Goal: Information Seeking & Learning: Learn about a topic

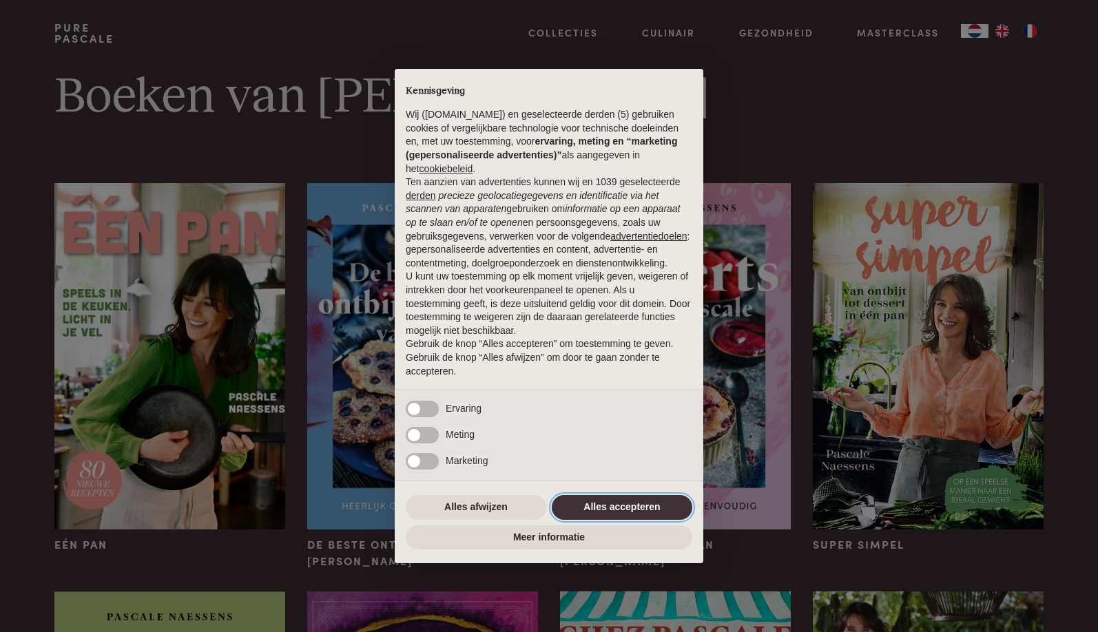
click at [612, 511] on button "Alles accepteren" at bounding box center [622, 507] width 140 height 25
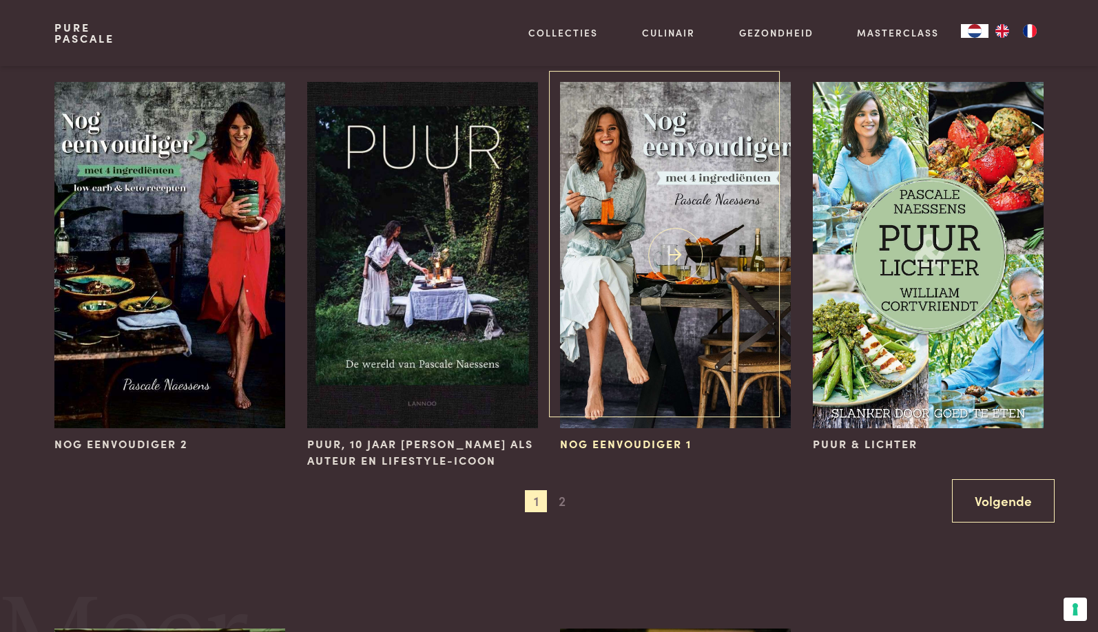
scroll to position [1317, 0]
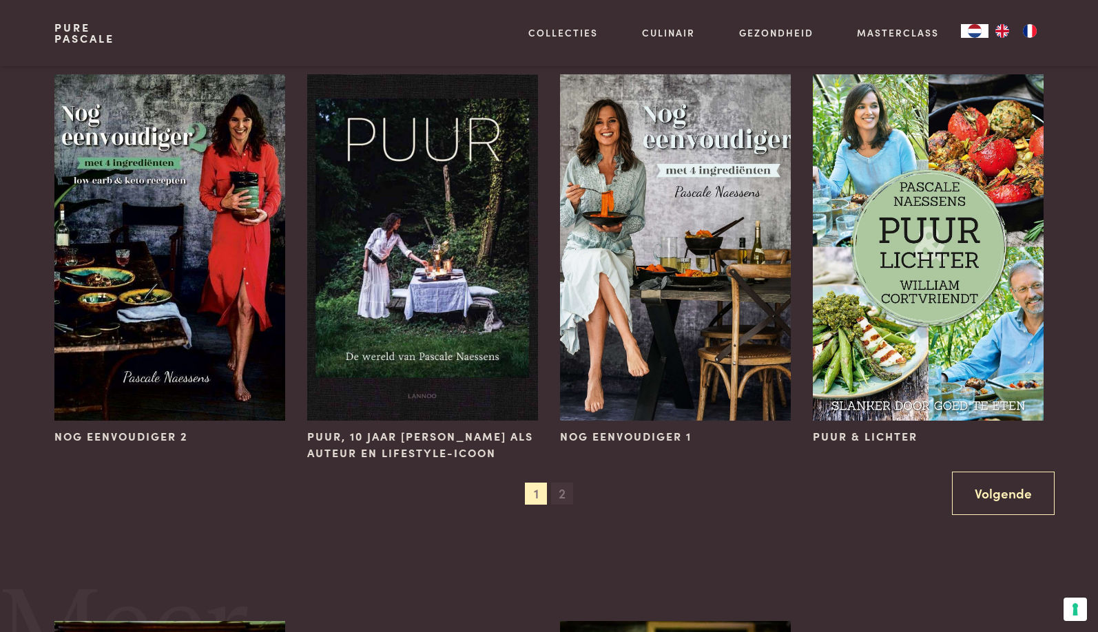
click at [565, 489] on span "2" at bounding box center [562, 494] width 22 height 22
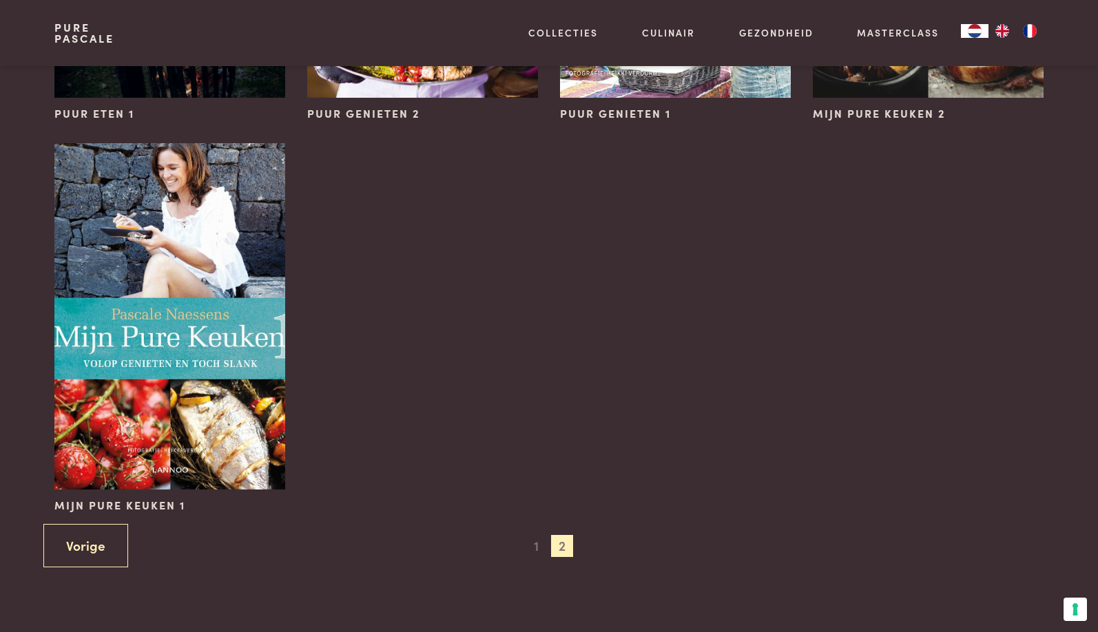
scroll to position [823, 0]
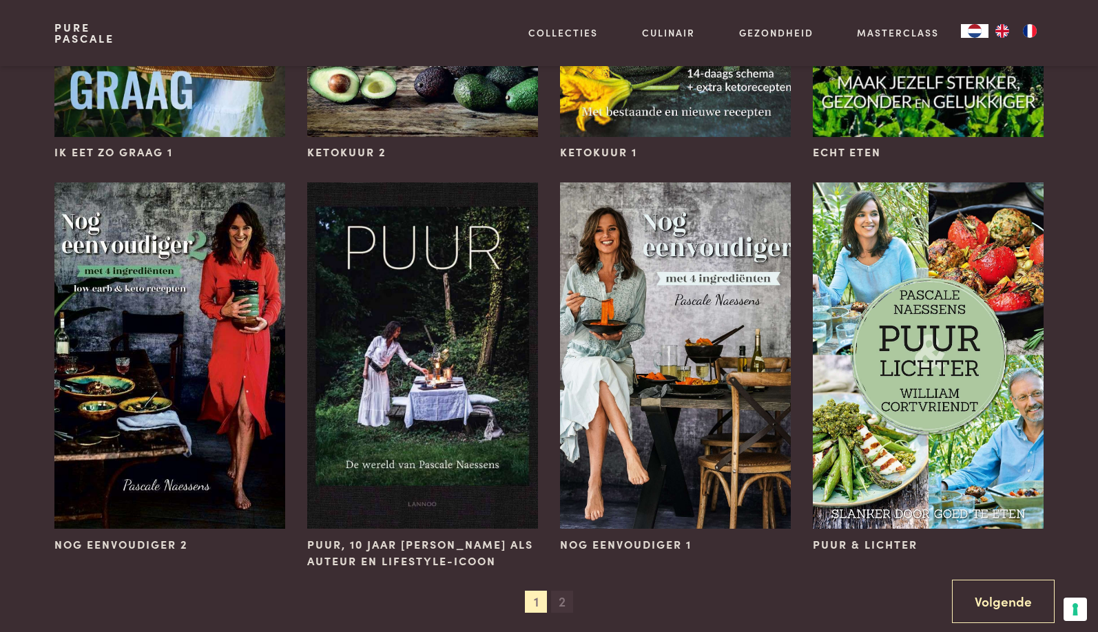
scroll to position [1214, 0]
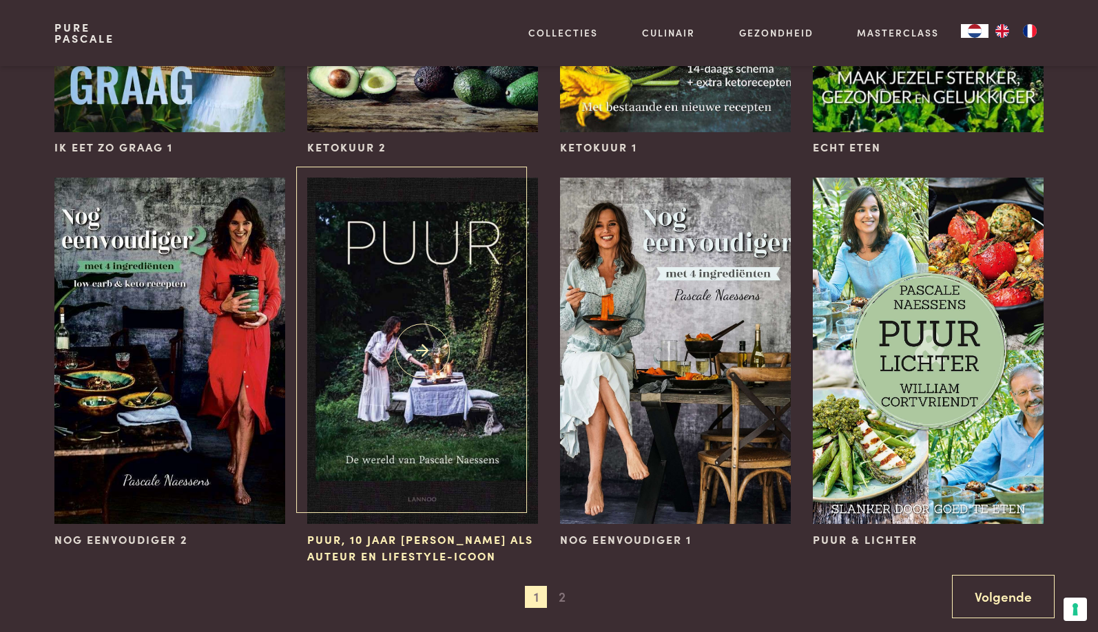
click at [465, 418] on img at bounding box center [422, 351] width 231 height 346
click at [564, 593] on span "2" at bounding box center [562, 597] width 22 height 22
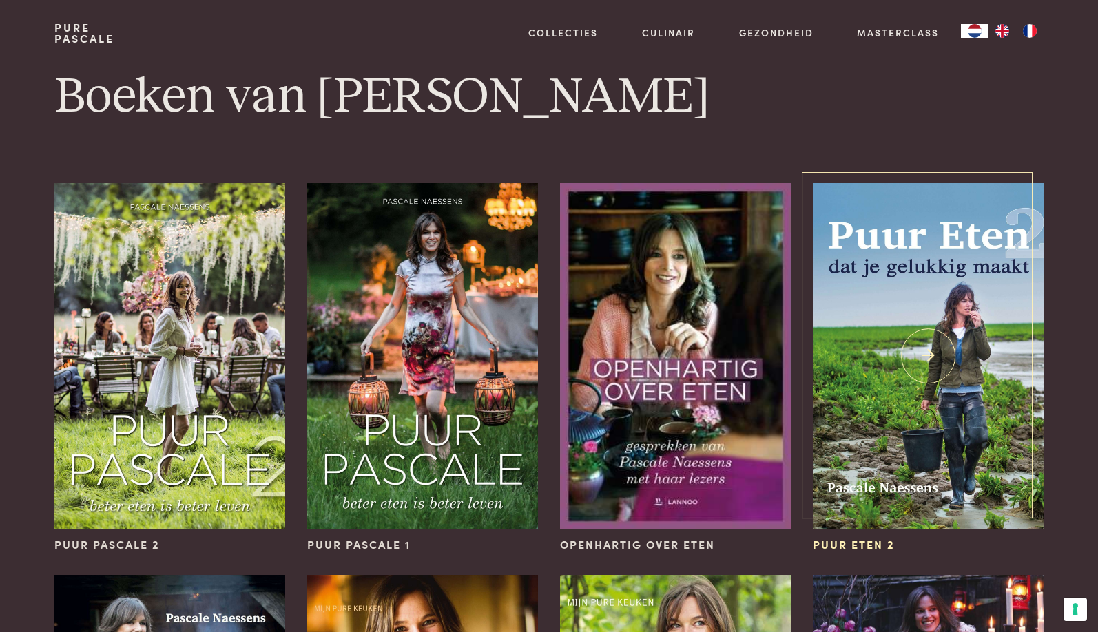
scroll to position [0, 0]
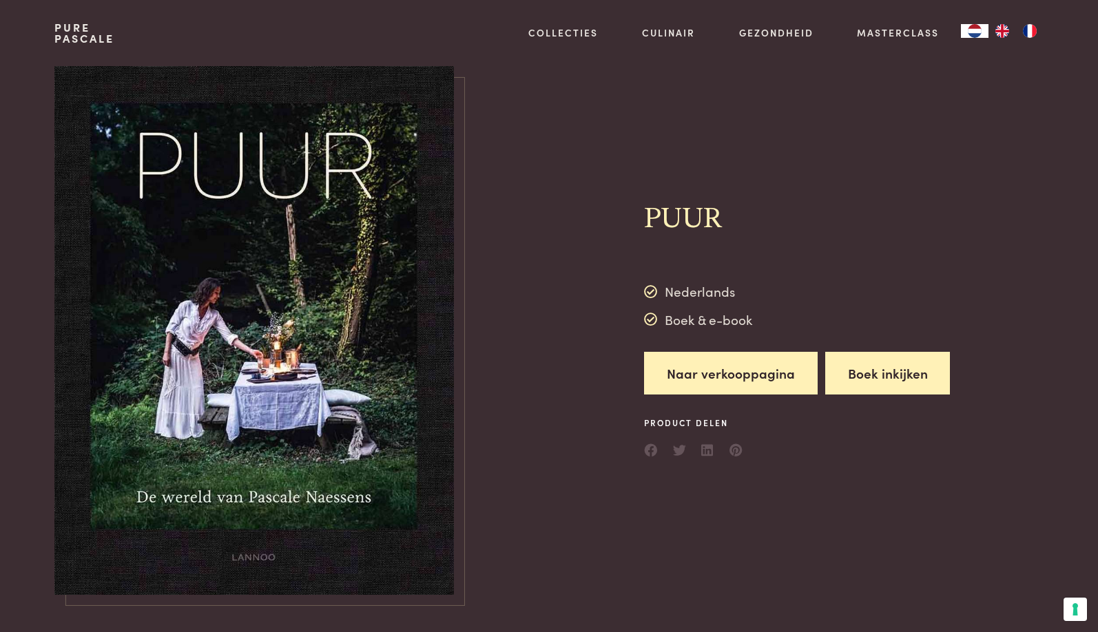
click at [847, 371] on button "Boek inkijken" at bounding box center [887, 373] width 125 height 43
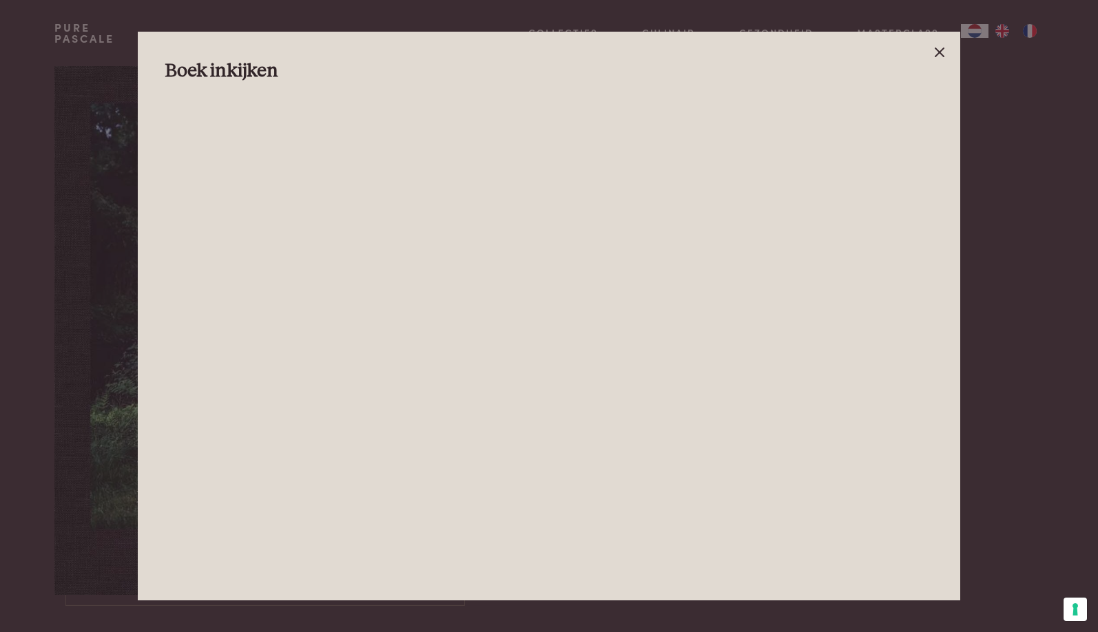
click at [939, 51] on icon at bounding box center [939, 52] width 17 height 17
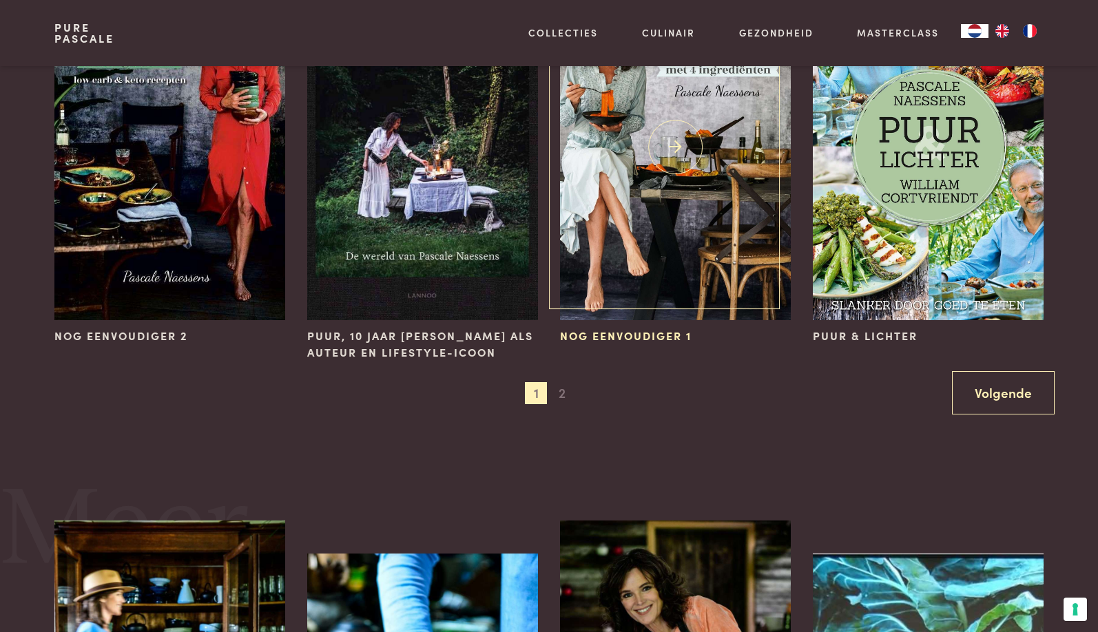
scroll to position [1419, 0]
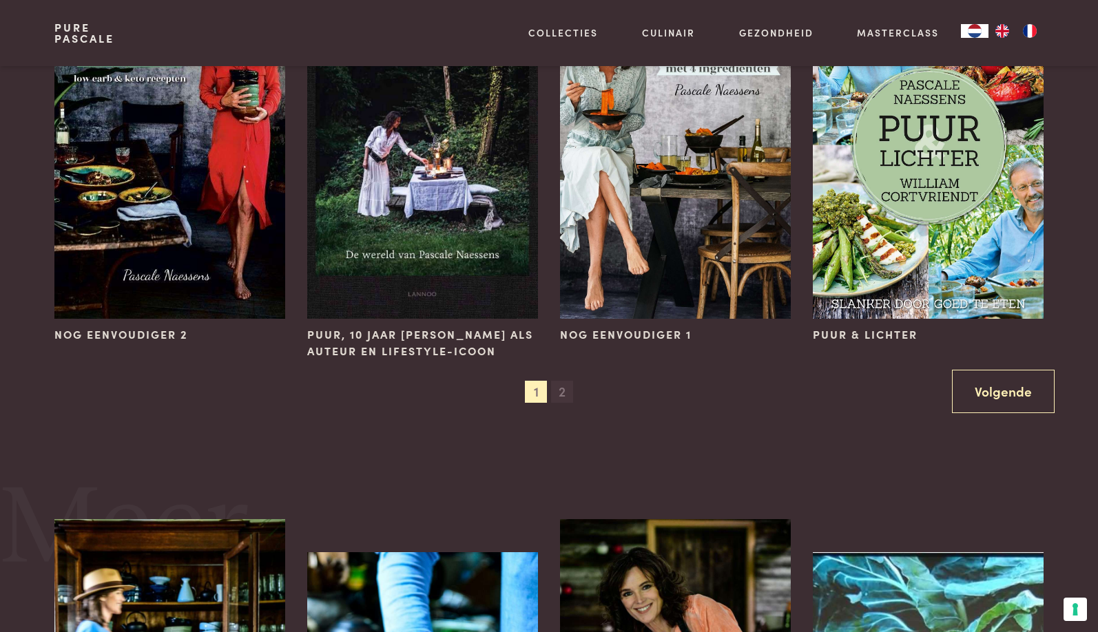
click at [561, 389] on span "2" at bounding box center [562, 392] width 22 height 22
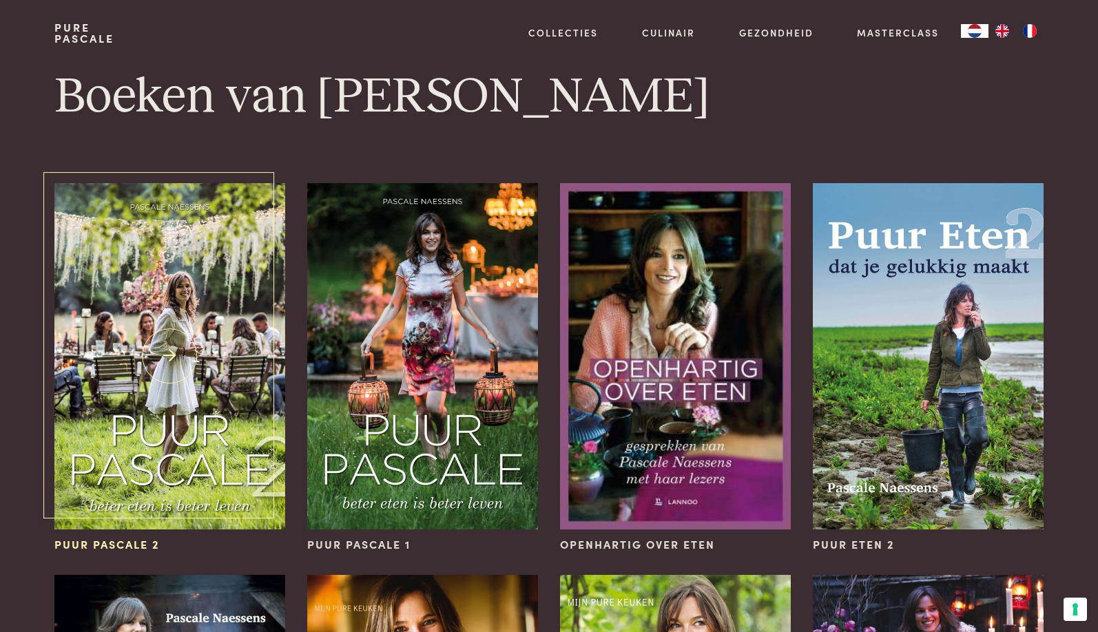
scroll to position [0, 0]
